Goal: Navigation & Orientation: Find specific page/section

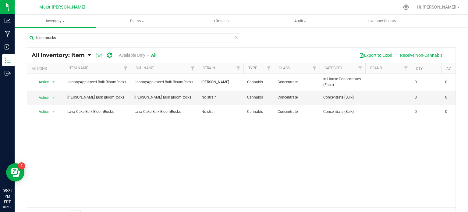
scroll to position [0, 862]
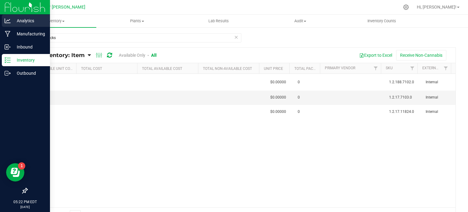
click at [30, 21] on p "Analytics" at bounding box center [29, 20] width 37 height 7
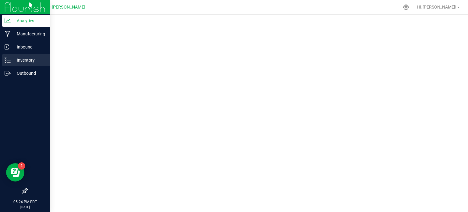
click at [31, 59] on p "Inventory" at bounding box center [29, 59] width 37 height 7
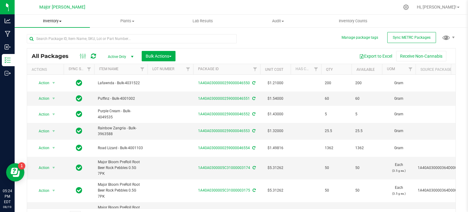
click at [54, 19] on span "Inventory" at bounding box center [52, 20] width 75 height 5
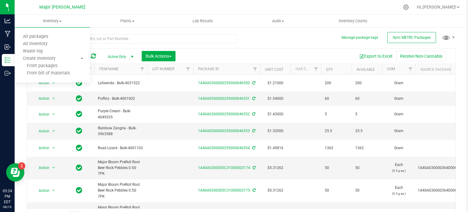
click at [119, 5] on div at bounding box center [254, 7] width 290 height 12
click at [84, 55] on ellipse at bounding box center [85, 56] width 2 height 2
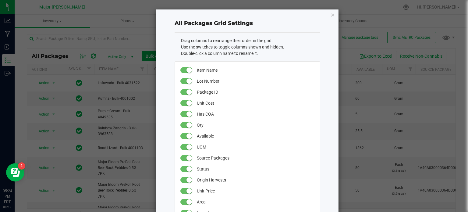
click at [331, 12] on icon "button" at bounding box center [332, 14] width 4 height 7
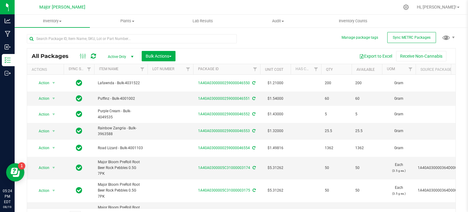
click at [130, 53] on span "select" at bounding box center [132, 56] width 8 height 9
click at [160, 3] on div at bounding box center [254, 7] width 290 height 12
click at [281, 18] on span "Audit" at bounding box center [277, 20] width 75 height 5
click at [281, 7] on div at bounding box center [254, 7] width 290 height 12
click at [343, 19] on span "Inventory Counts" at bounding box center [352, 20] width 45 height 5
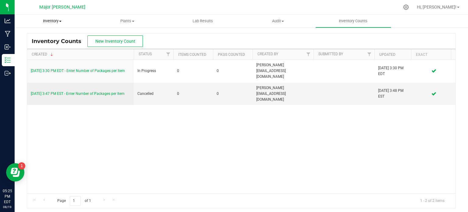
click at [56, 22] on span "Inventory" at bounding box center [52, 20] width 75 height 5
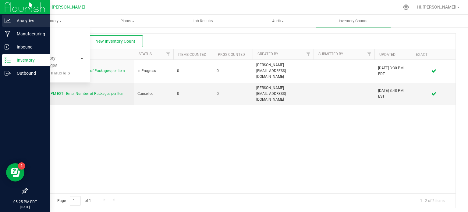
click at [32, 22] on p "Analytics" at bounding box center [29, 20] width 37 height 7
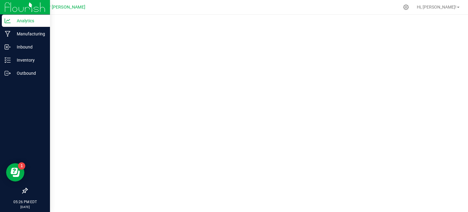
click at [25, 23] on p "Analytics" at bounding box center [29, 20] width 37 height 7
